Goal: Find specific page/section: Find specific page/section

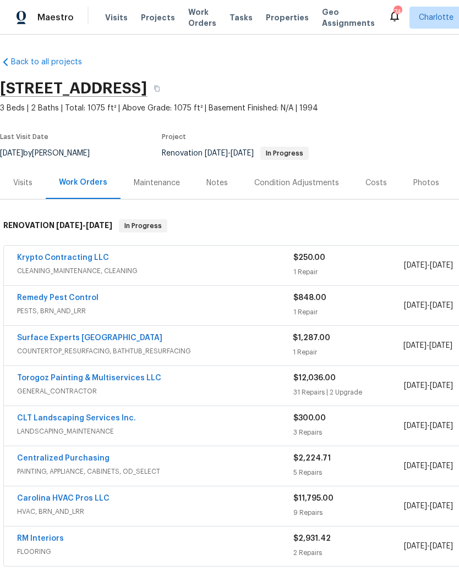
click at [112, 14] on span "Visits" at bounding box center [116, 17] width 23 height 11
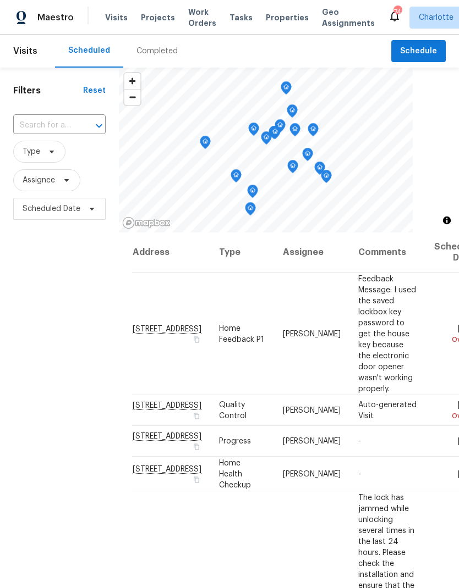
click at [158, 46] on div "Completed" at bounding box center [156, 51] width 41 height 11
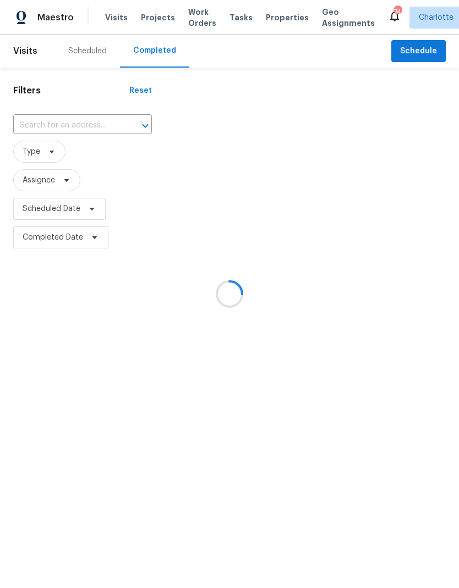
click at [123, 126] on div at bounding box center [137, 125] width 29 height 15
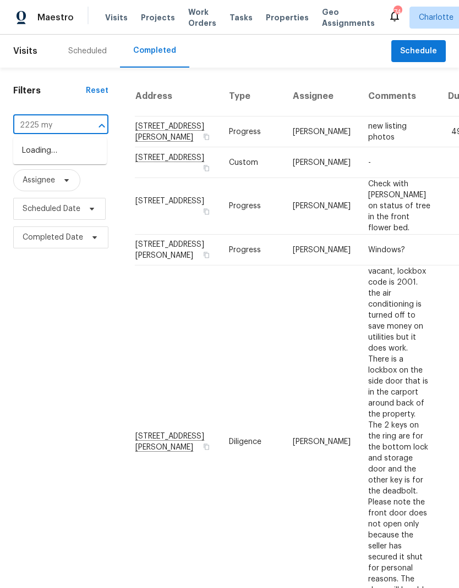
type input "2225 myr"
click at [91, 160] on li "[STREET_ADDRESS]" at bounding box center [59, 151] width 93 height 18
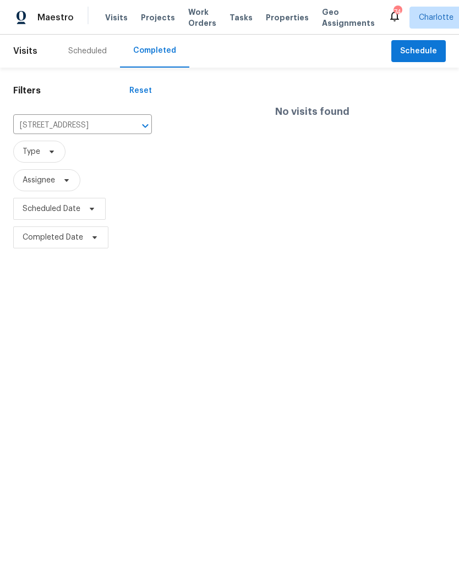
click at [125, 131] on button "Clear" at bounding box center [130, 125] width 15 height 15
